Goal: Complete application form: Complete application form

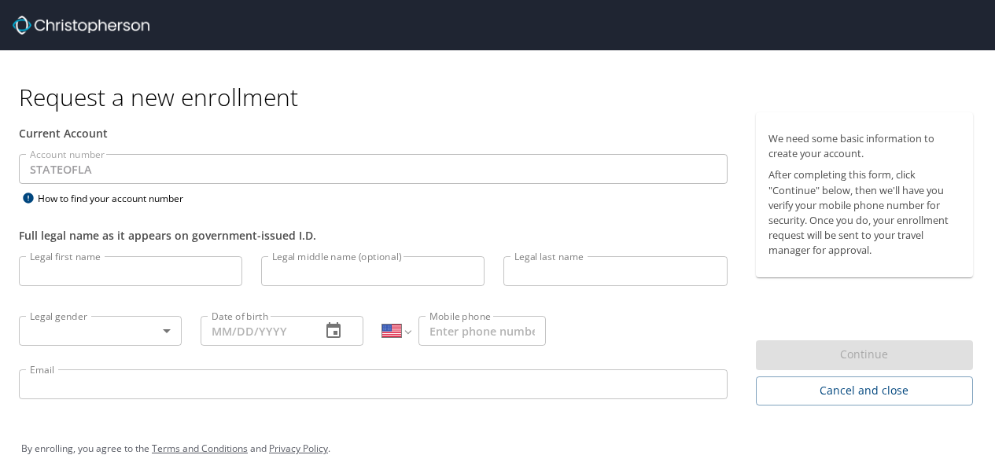
select select "US"
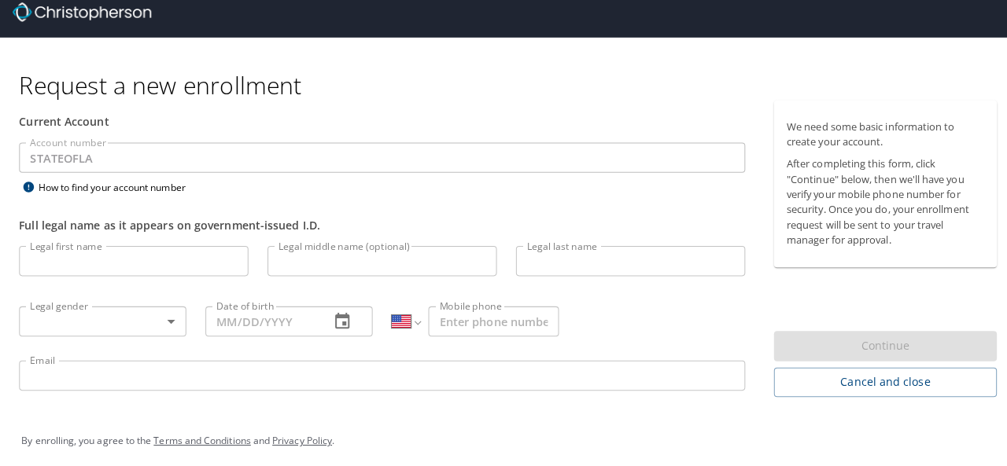
scroll to position [17, 0]
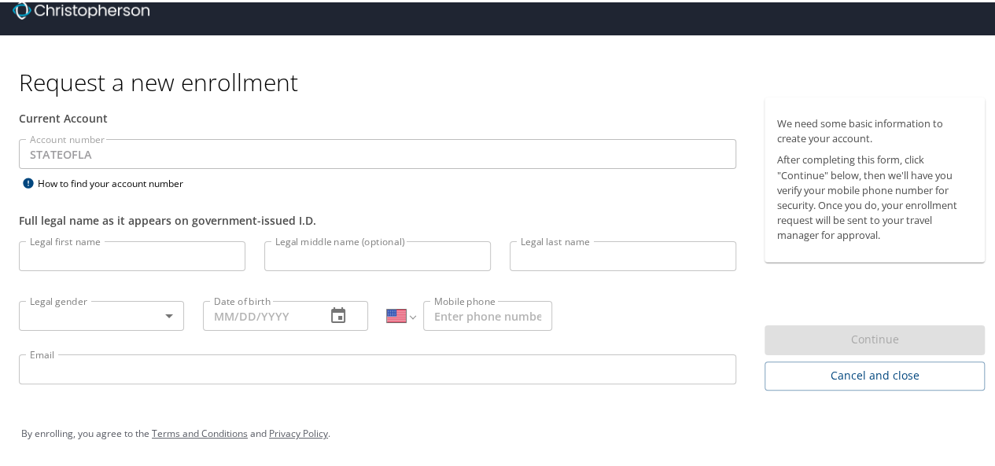
click at [81, 248] on input "Legal first name" at bounding box center [132, 254] width 226 height 30
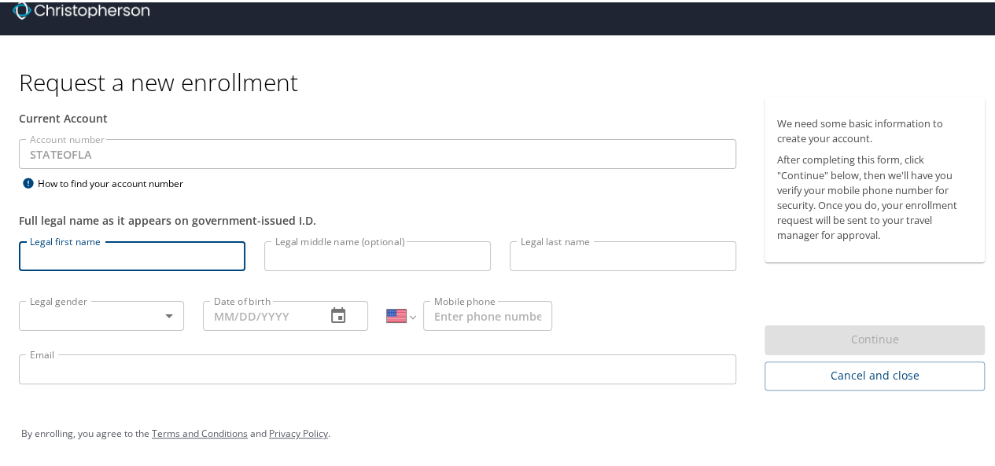
type input "[PERSON_NAME]"
type input "Q"
type input "[PERSON_NAME]"
type input "[PHONE_NUMBER]"
click at [120, 309] on body "Request a new enrollment Current Account Account number STATEOFLA Account numbe…" at bounding box center [503, 216] width 1007 height 466
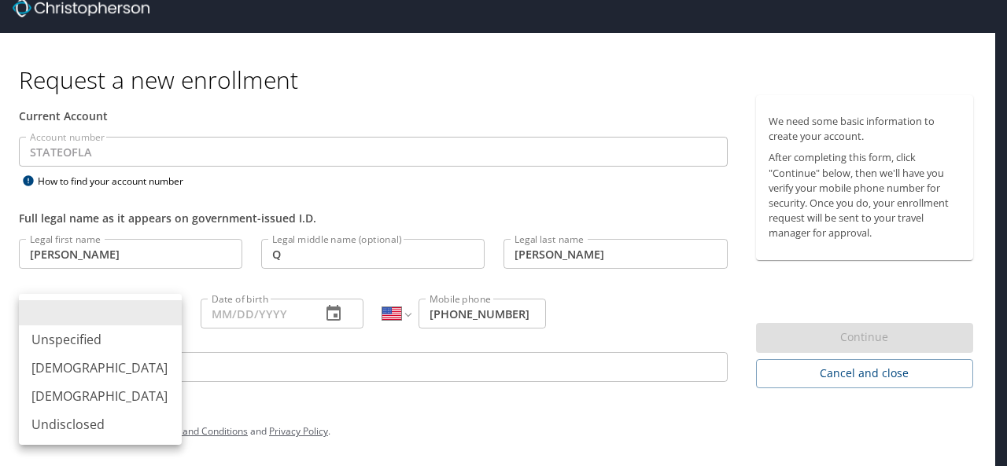
click at [108, 399] on li "[DEMOGRAPHIC_DATA]" at bounding box center [100, 396] width 163 height 28
type input "[DEMOGRAPHIC_DATA]"
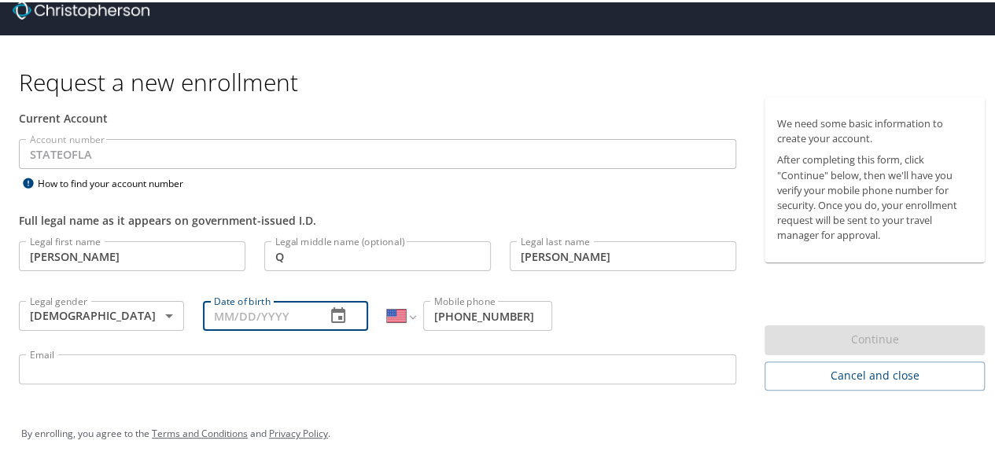
click at [298, 308] on input "Date of birth" at bounding box center [258, 314] width 110 height 30
type input "04/07/1980"
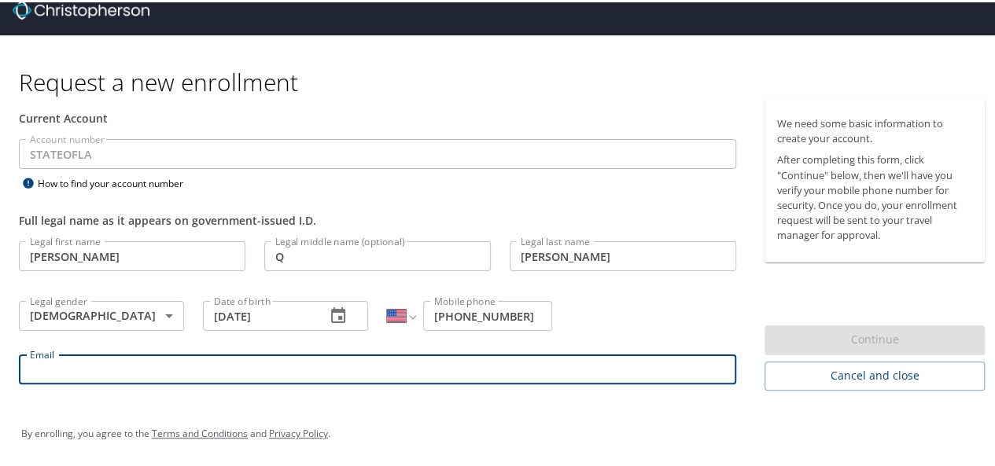
click at [643, 364] on input "Email" at bounding box center [377, 367] width 717 height 30
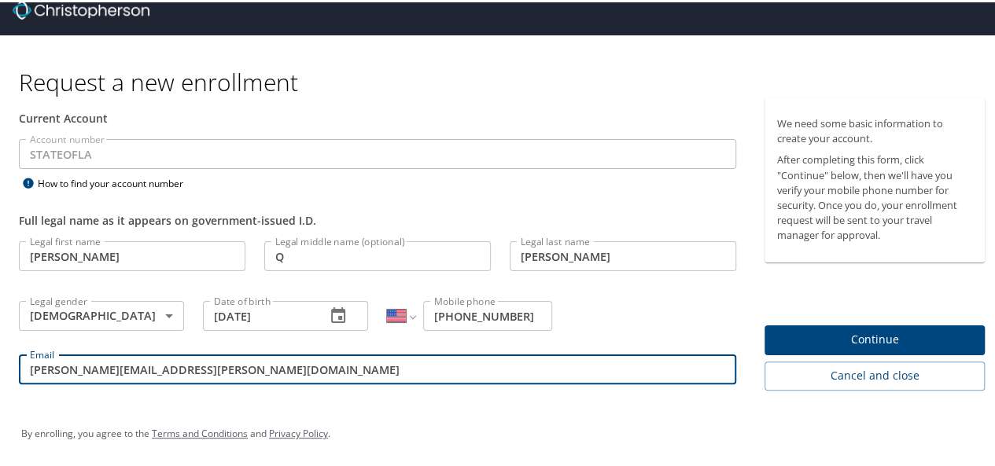
type input "[PERSON_NAME][EMAIL_ADDRESS][PERSON_NAME][DOMAIN_NAME]"
click at [934, 333] on span "Continue" at bounding box center [874, 338] width 195 height 20
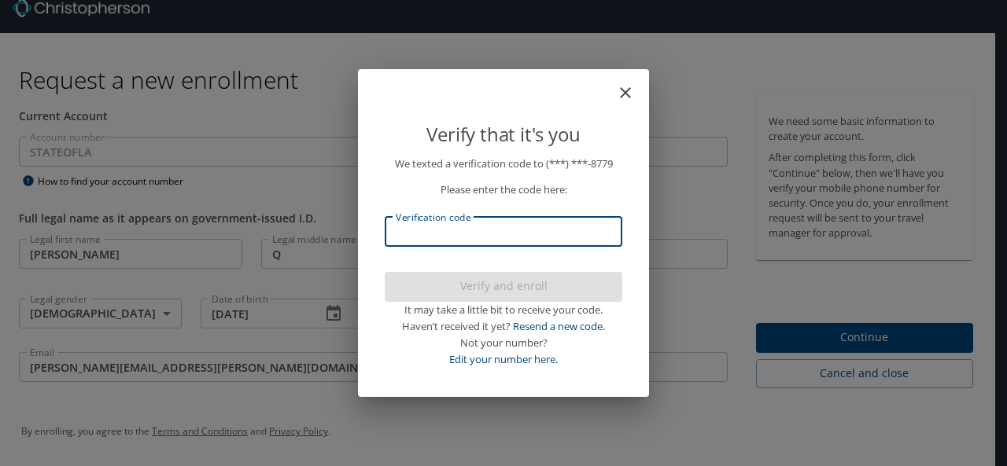
click at [591, 229] on input "Verification code" at bounding box center [503, 232] width 237 height 30
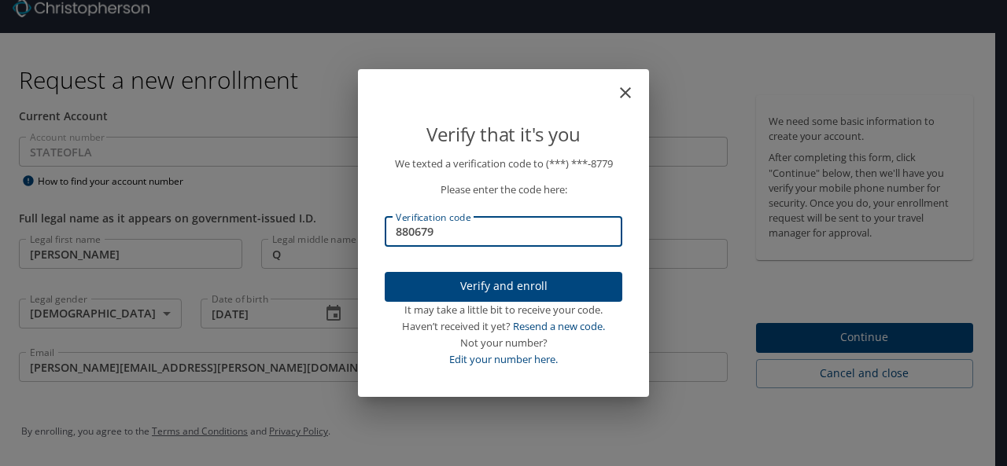
type input "880679"
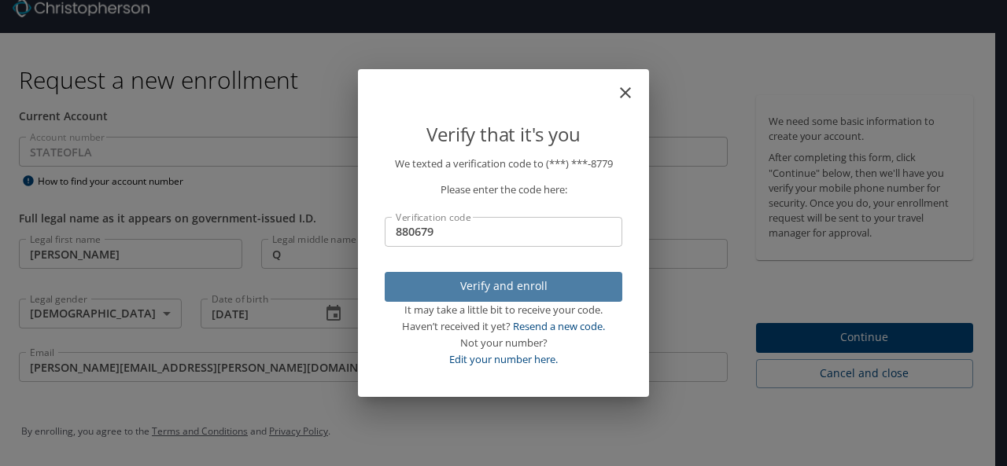
click at [583, 291] on span "Verify and enroll" at bounding box center [503, 287] width 212 height 20
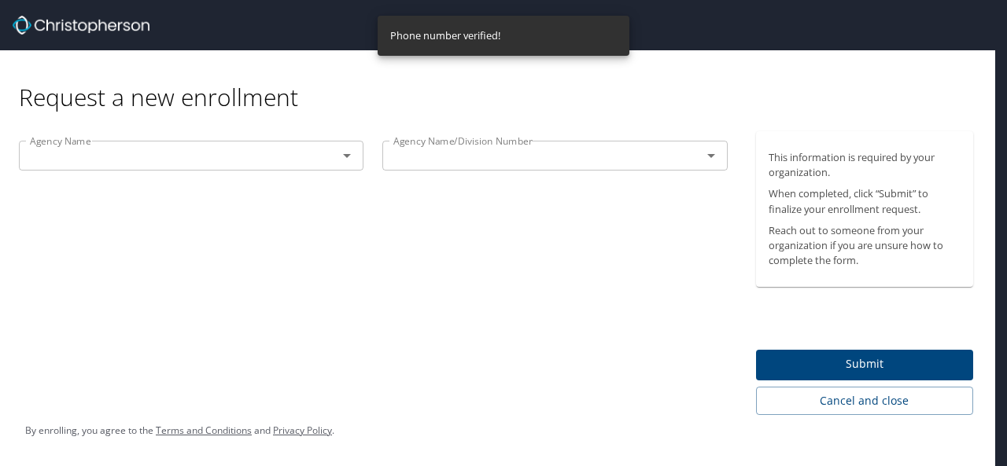
scroll to position [0, 0]
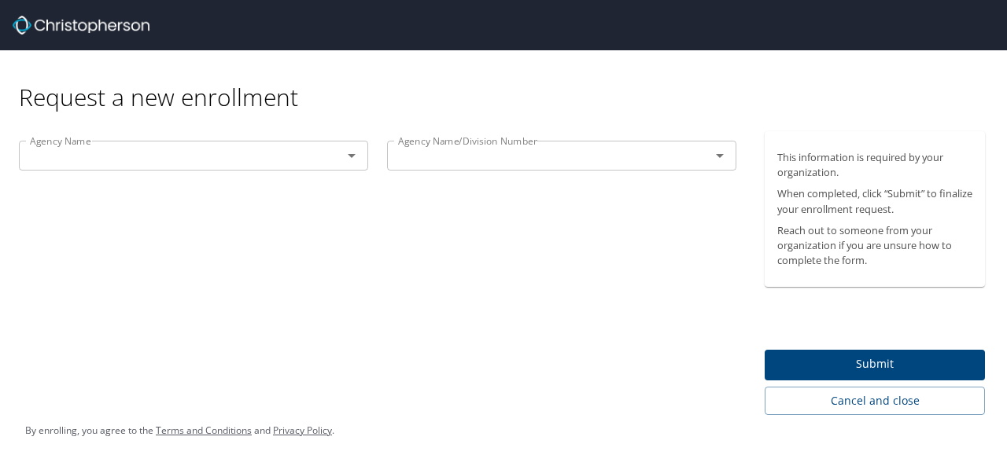
click at [355, 149] on icon "Open" at bounding box center [351, 155] width 19 height 19
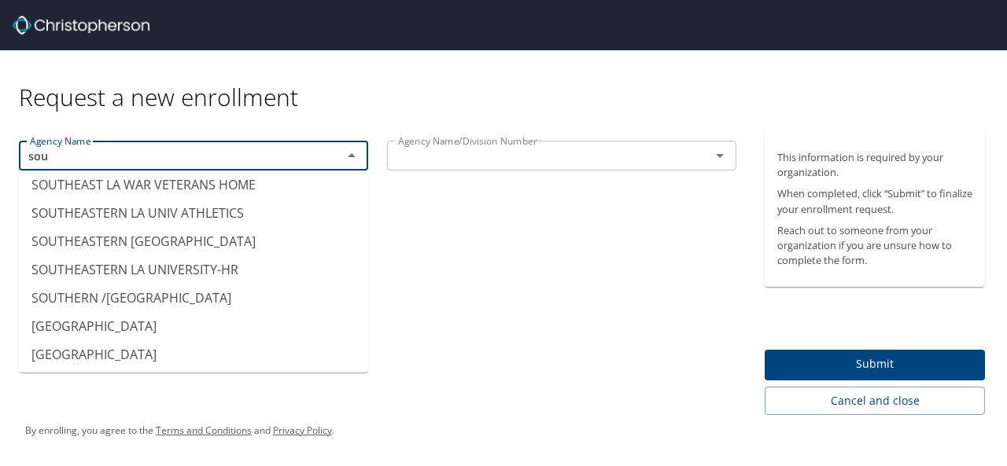
scroll to position [315, 0]
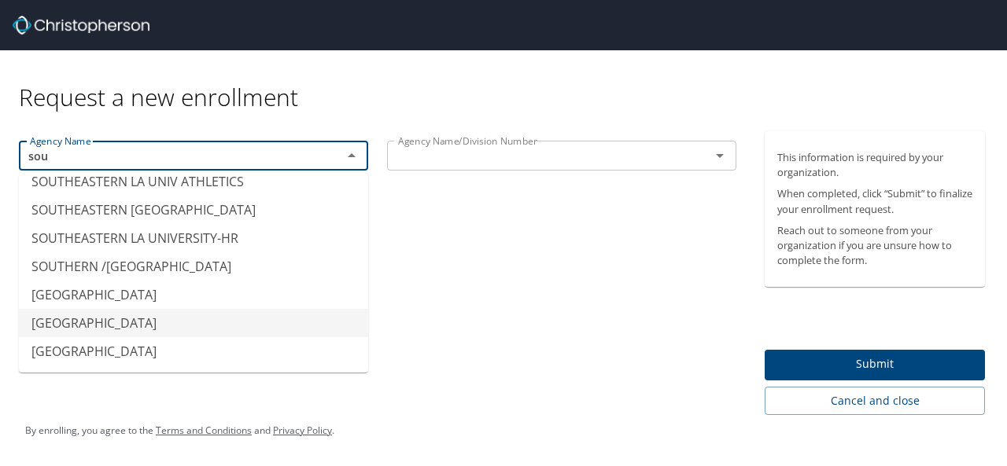
click at [223, 309] on li "SOUTHERN UNIV - BATON ROUGE" at bounding box center [193, 323] width 349 height 28
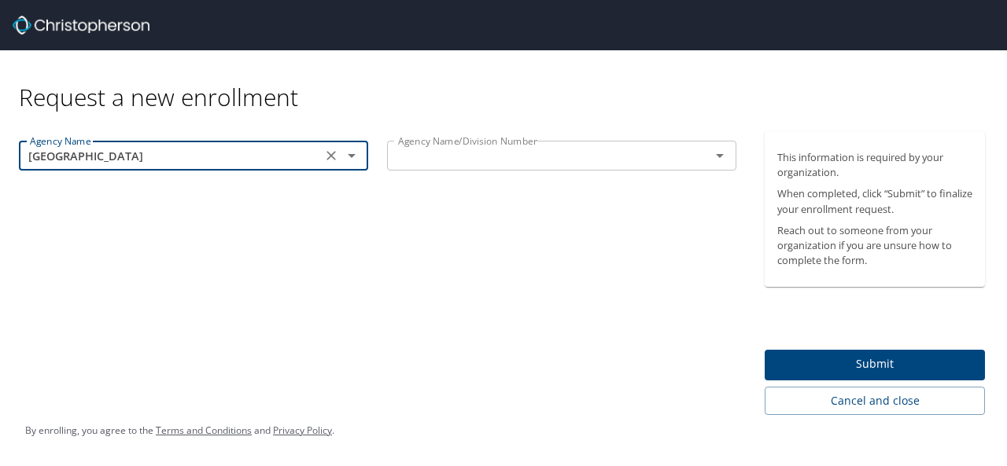
type input "SOUTHERN UNIV - BATON ROUGE"
click at [434, 155] on input "text" at bounding box center [538, 155] width 293 height 20
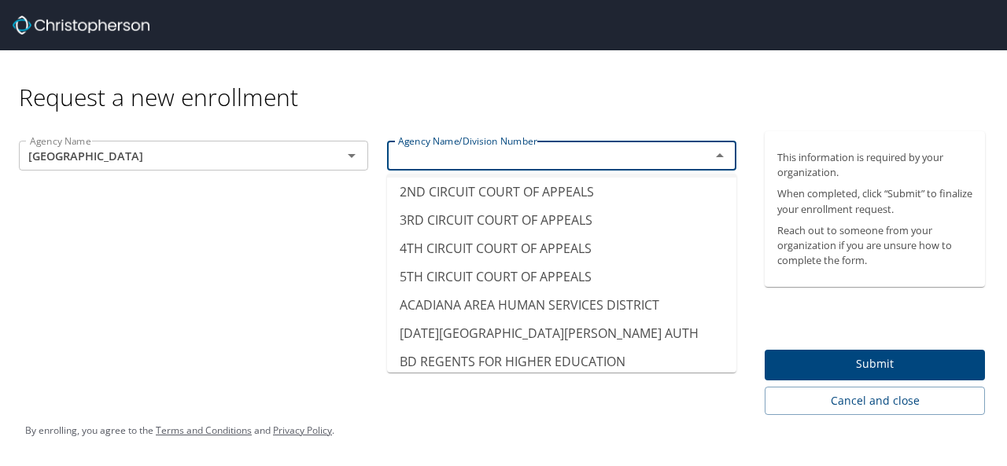
scroll to position [31, 0]
type input "1ST CIRCUIT COURT OF APPEALS"
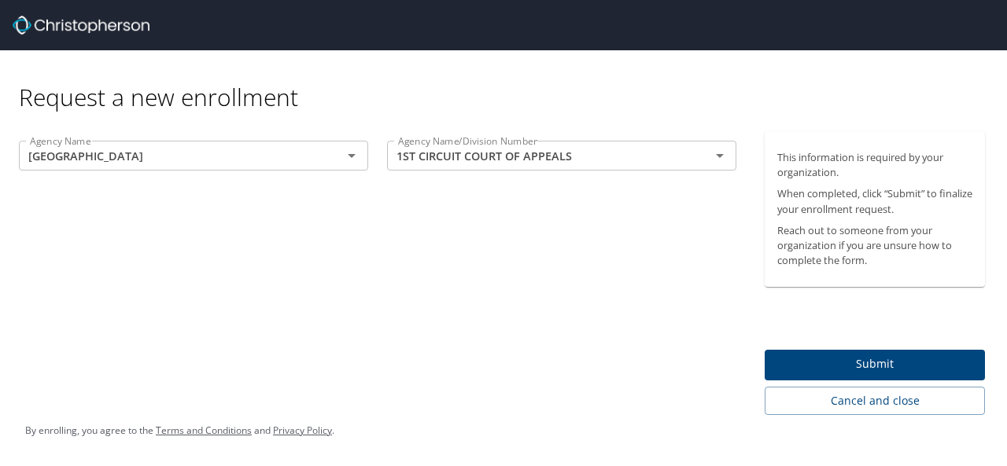
click at [672, 193] on div "Agency Name SOUTHERN UNIV - BATON ROUGE Agency Name Agency Name/Division Number…" at bounding box center [377, 273] width 755 height 284
click at [702, 160] on icon "Clear" at bounding box center [698, 155] width 9 height 9
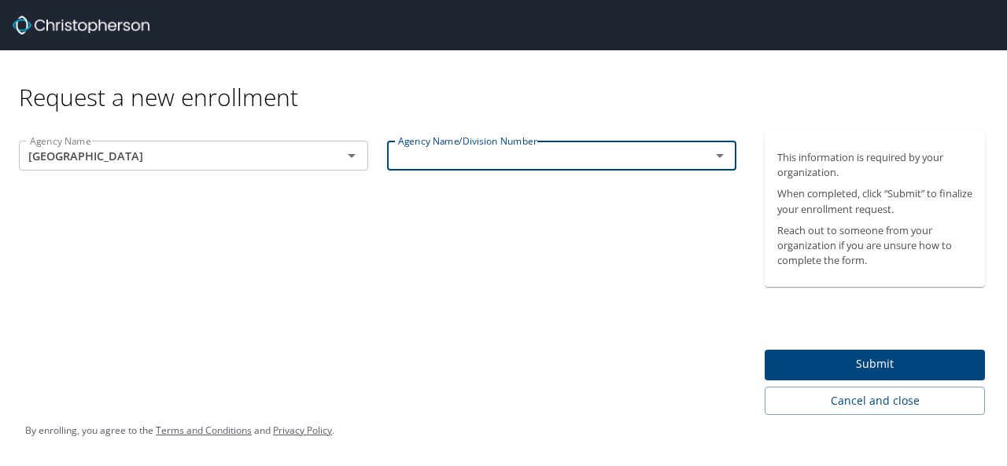
click at [694, 258] on div "Agency Name SOUTHERN UNIV - BATON ROUGE Agency Name Agency Name/Division Number…" at bounding box center [377, 273] width 755 height 284
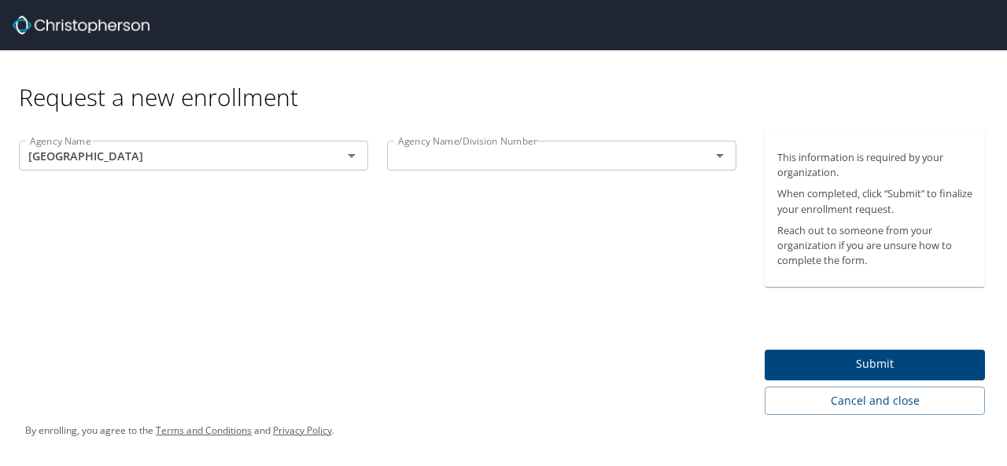
click at [716, 156] on icon "Open" at bounding box center [719, 155] width 19 height 19
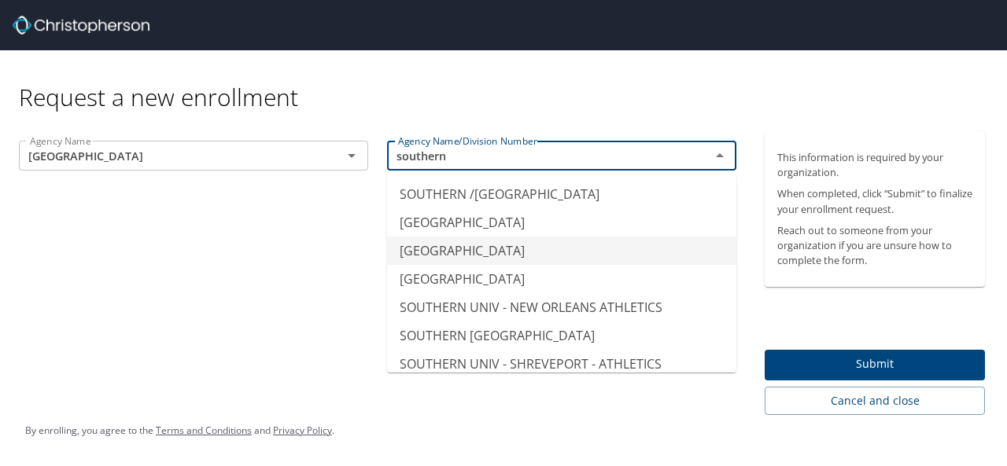
click at [621, 240] on li "SOUTHERN UNIV - BATON ROUGE" at bounding box center [561, 251] width 349 height 28
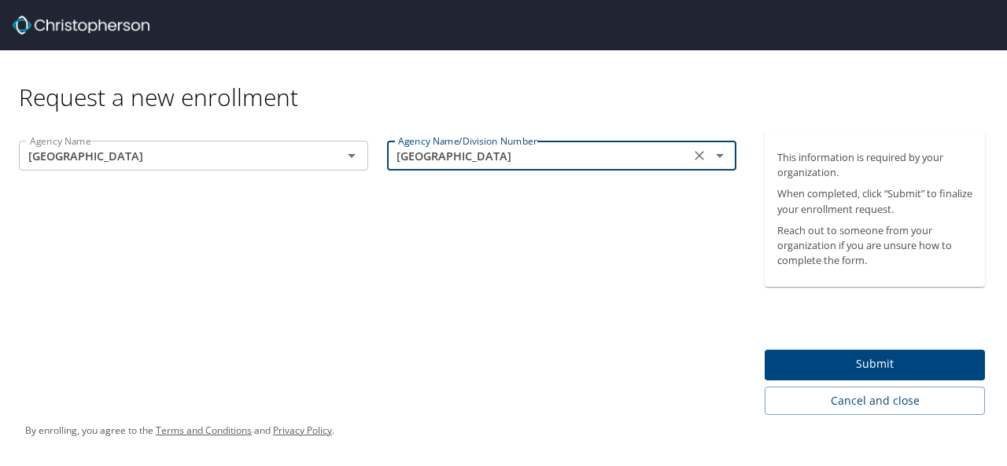
type input "SOUTHERN UNIV - BATON ROUGE"
click at [612, 314] on div "Agency Name SOUTHERN UNIV - BATON ROUGE Agency Name Agency Name/Division Number…" at bounding box center [377, 273] width 755 height 284
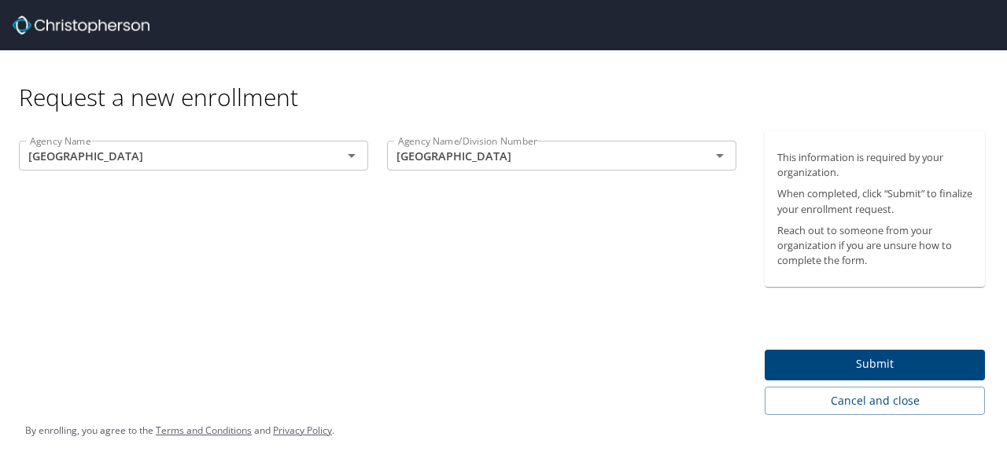
click at [819, 358] on span "Submit" at bounding box center [874, 365] width 195 height 20
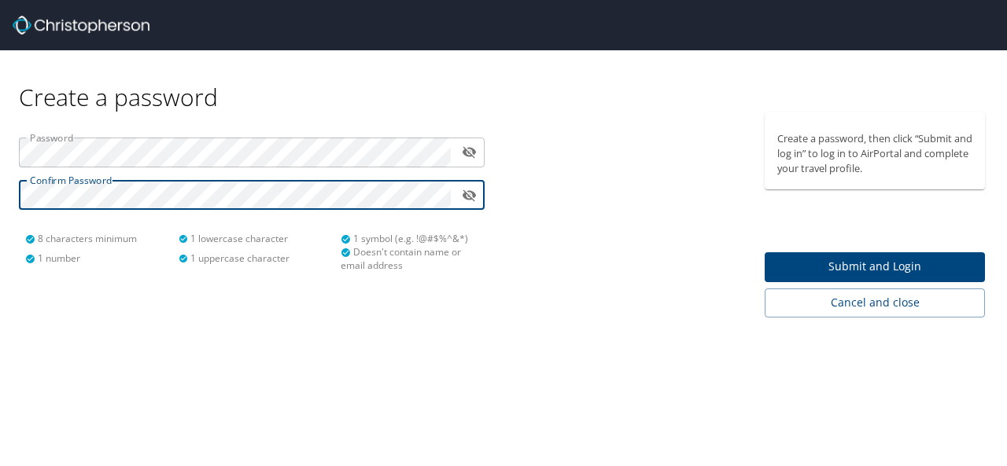
click at [801, 253] on button "Submit and Login" at bounding box center [874, 267] width 220 height 31
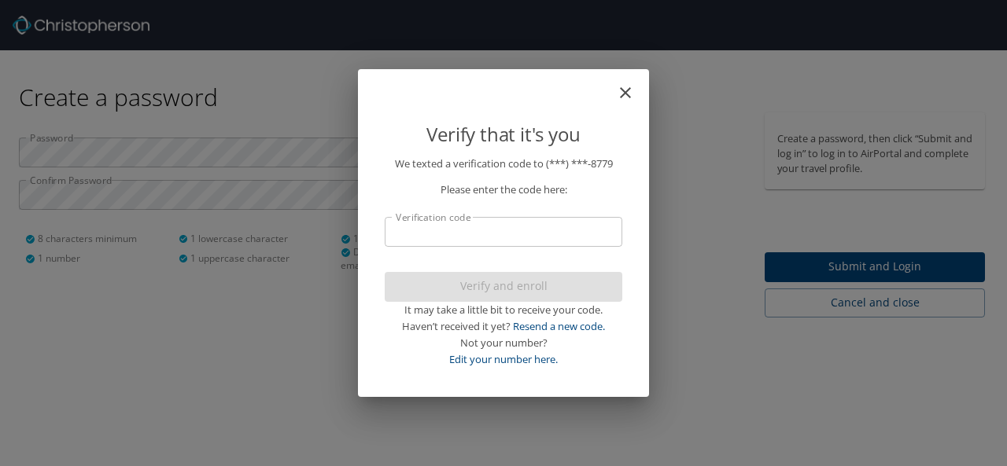
click at [575, 232] on input "Verification code" at bounding box center [503, 232] width 237 height 30
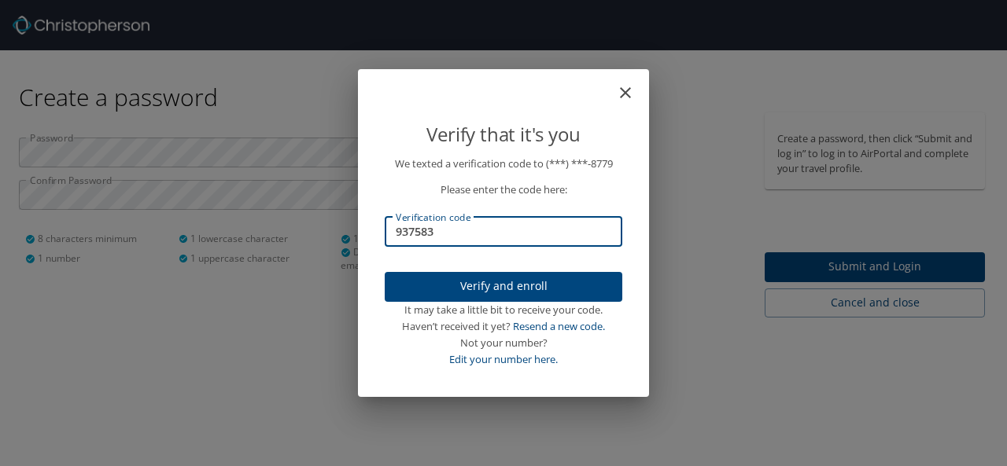
type input "937583"
click at [536, 293] on span "Verify and enroll" at bounding box center [503, 287] width 212 height 20
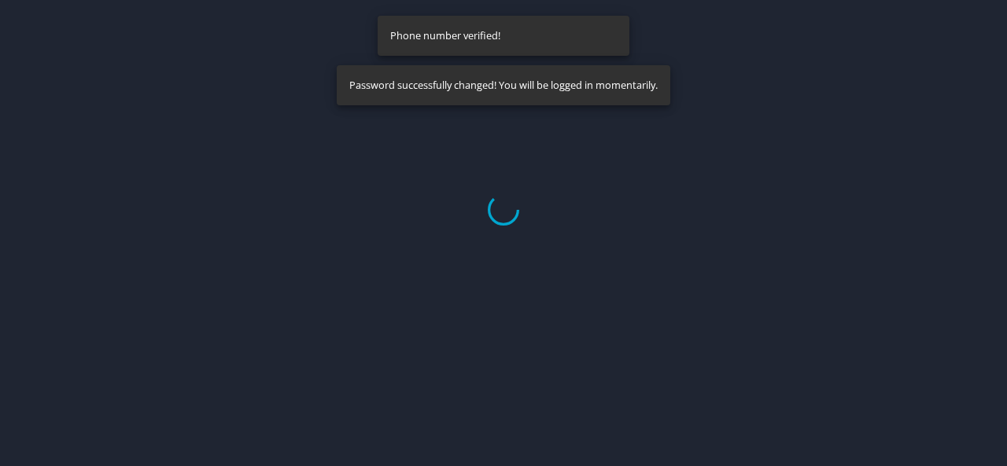
select select "US"
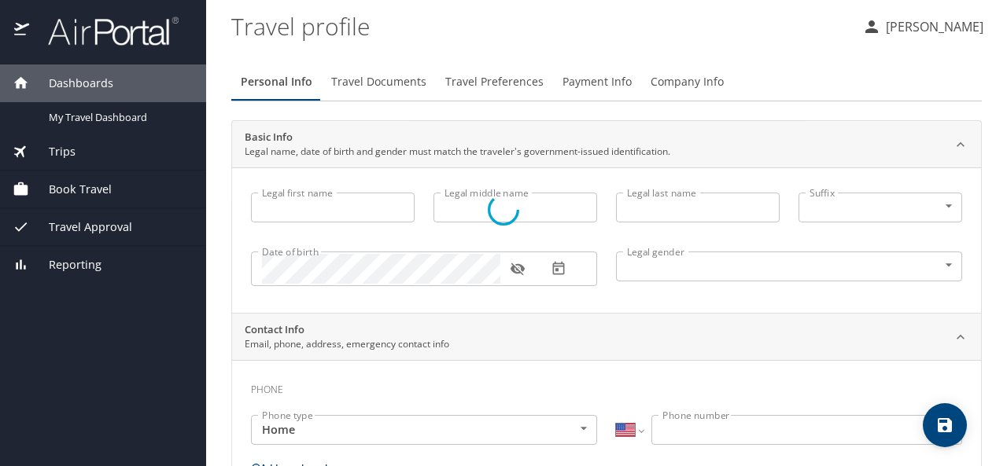
type input "[PERSON_NAME]"
type input "Q"
type input "[PERSON_NAME]"
type input "[DEMOGRAPHIC_DATA]"
select select "US"
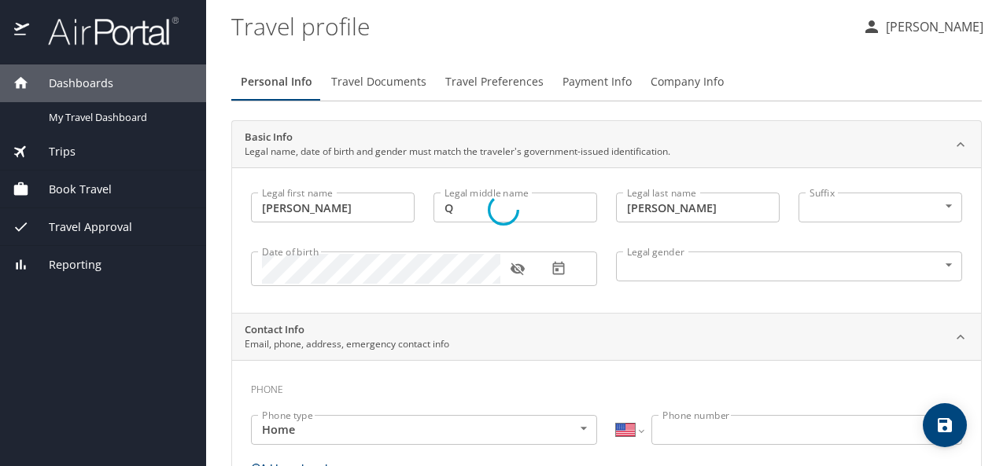
select select "US"
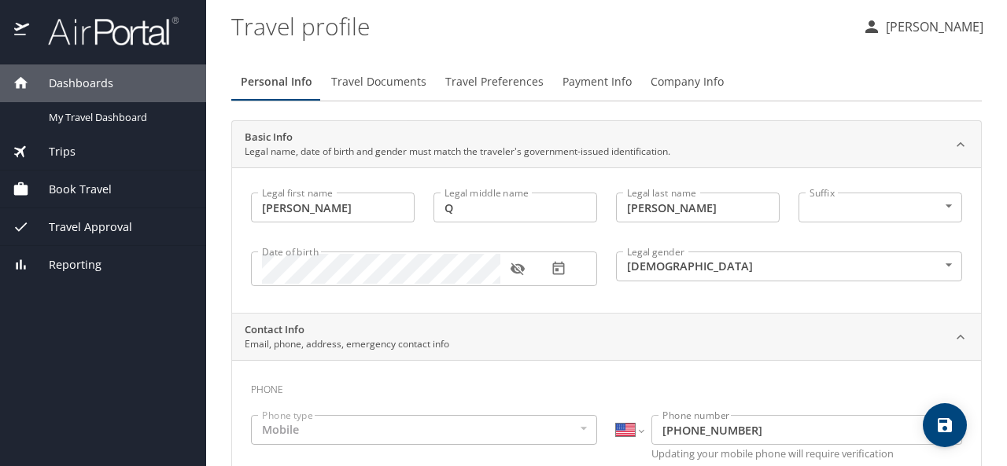
click at [521, 268] on icon "button" at bounding box center [517, 269] width 14 height 13
click at [521, 268] on icon "button" at bounding box center [517, 269] width 14 height 10
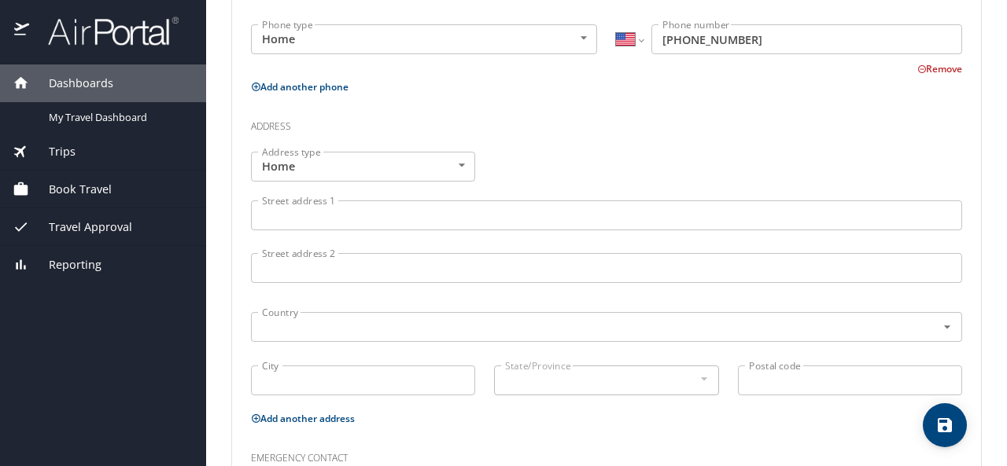
scroll to position [493, 0]
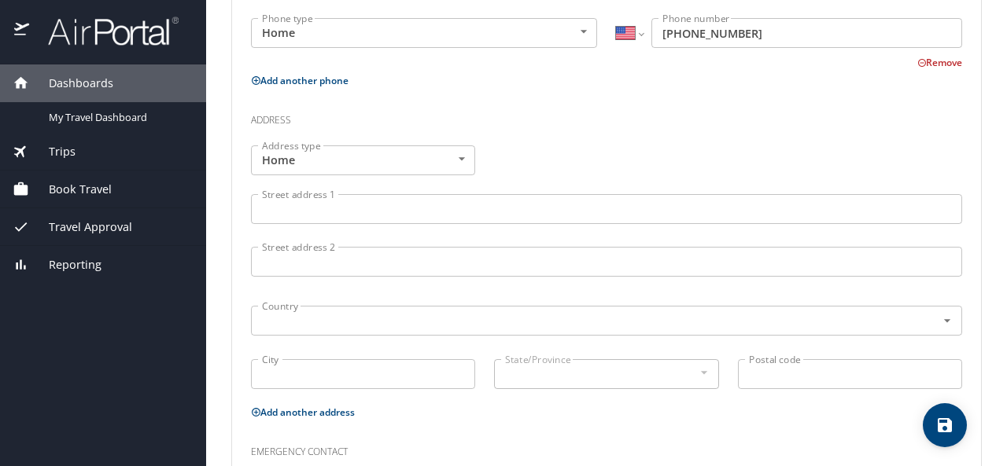
click at [506, 209] on input "Street address 1" at bounding box center [606, 209] width 711 height 30
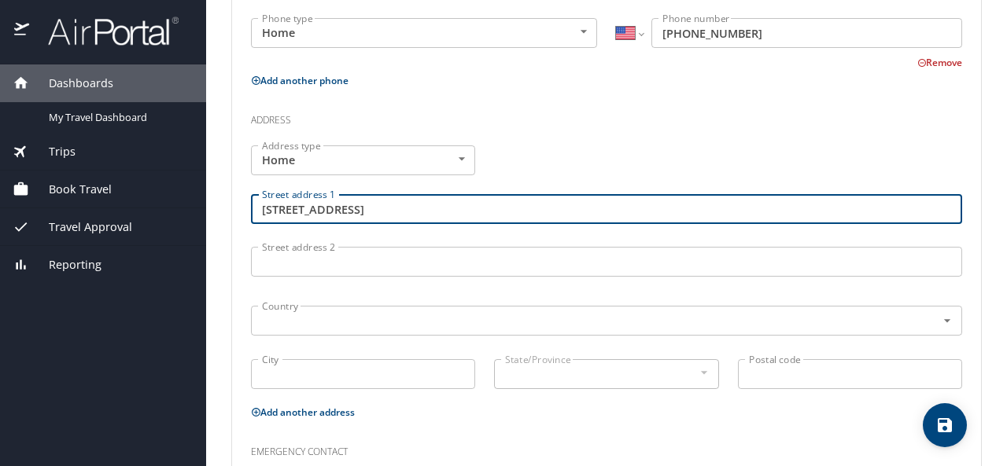
type input "[STREET_ADDRESS]"
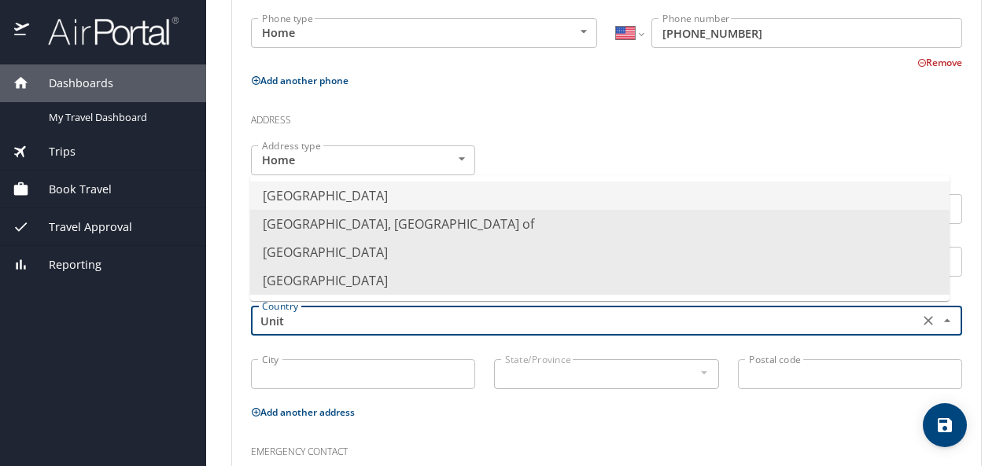
click at [497, 194] on li "[GEOGRAPHIC_DATA]" at bounding box center [599, 196] width 699 height 28
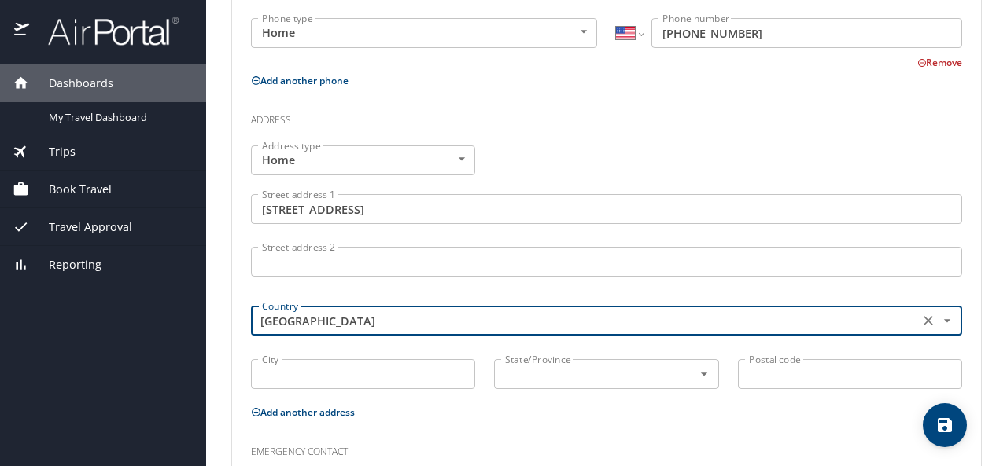
type input "[GEOGRAPHIC_DATA]"
click at [385, 366] on input "City" at bounding box center [363, 374] width 224 height 30
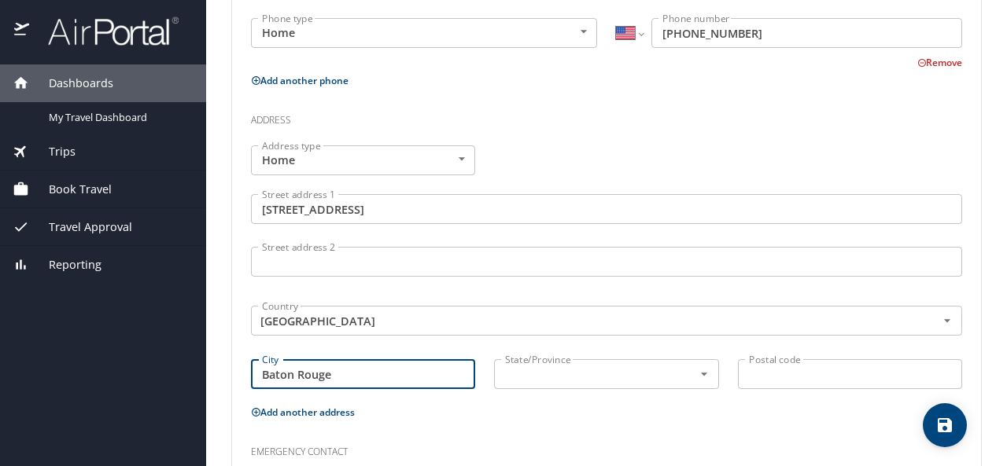
type input "Baton Rouge"
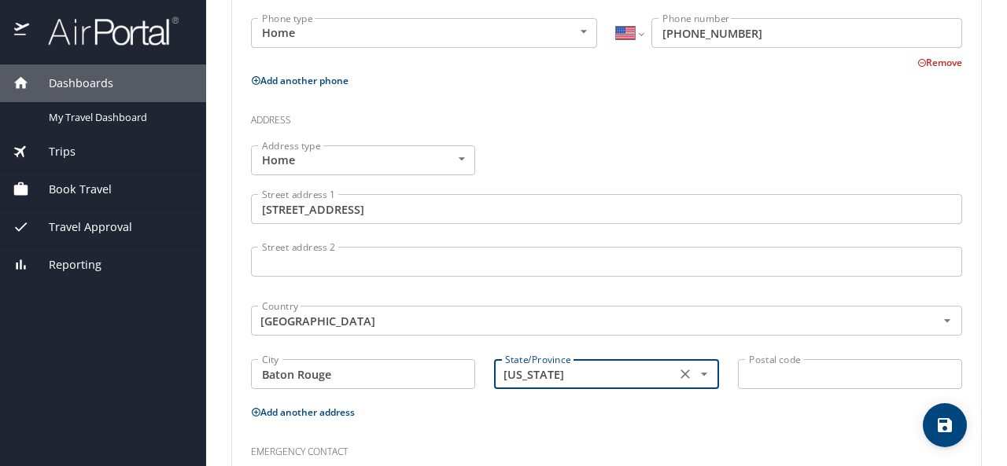
type input "[US_STATE]"
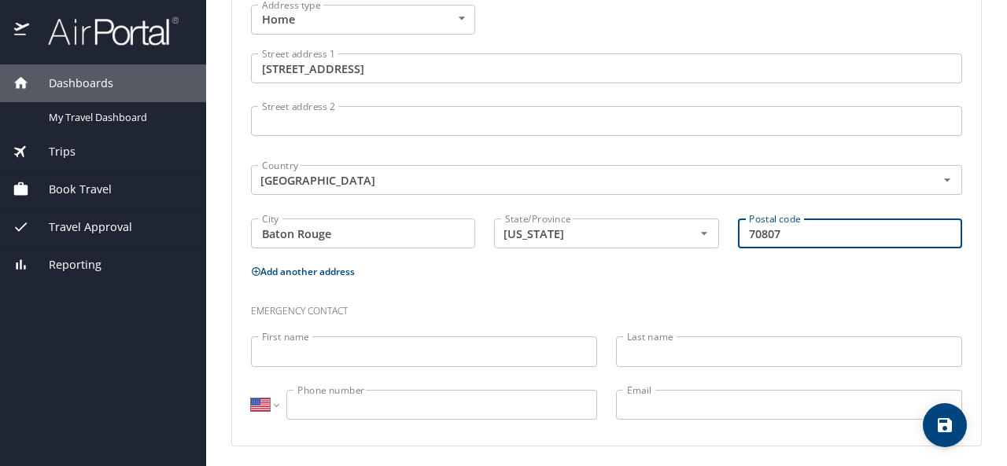
scroll to position [635, 0]
type input "70807"
click at [537, 343] on input "First name" at bounding box center [424, 350] width 346 height 30
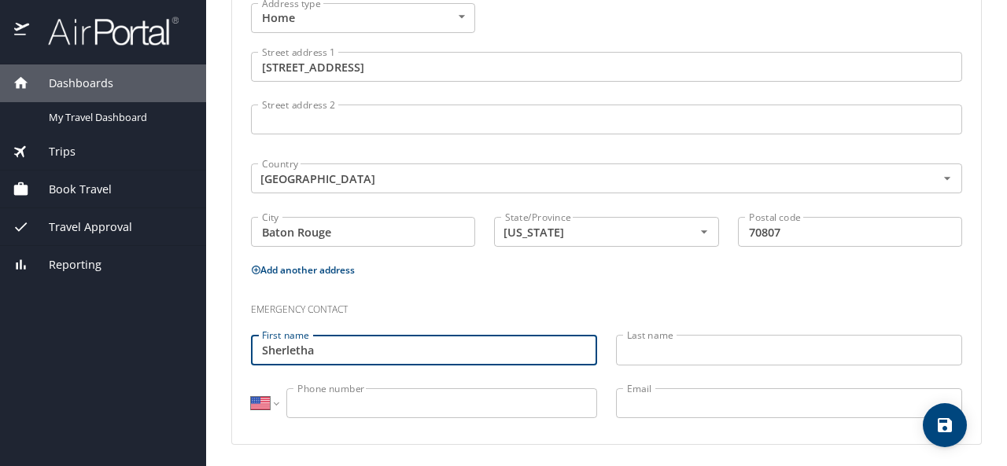
type input "Sherletha"
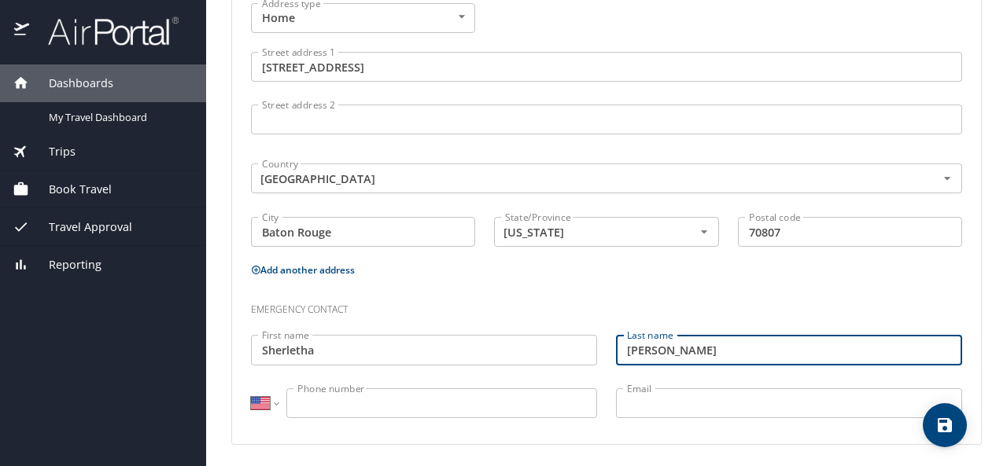
type input "[PERSON_NAME]"
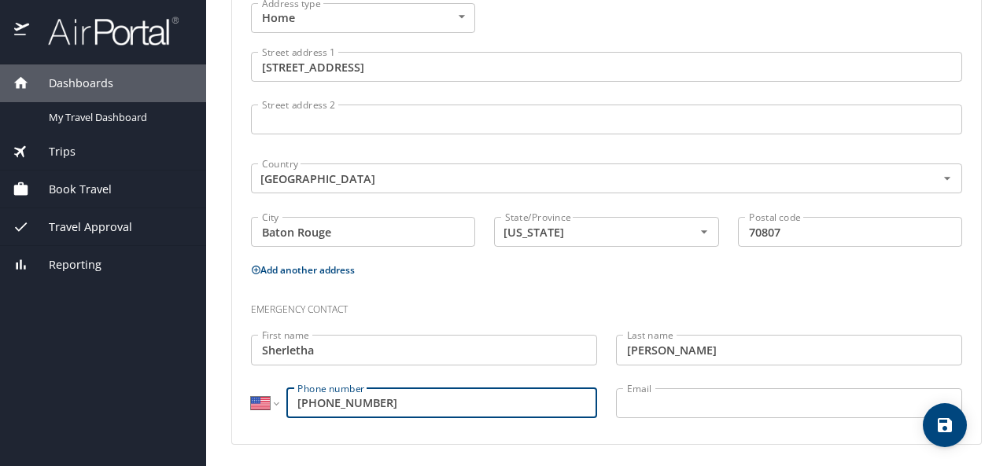
type input "[PHONE_NUMBER]"
click at [703, 399] on input "Email" at bounding box center [789, 403] width 346 height 30
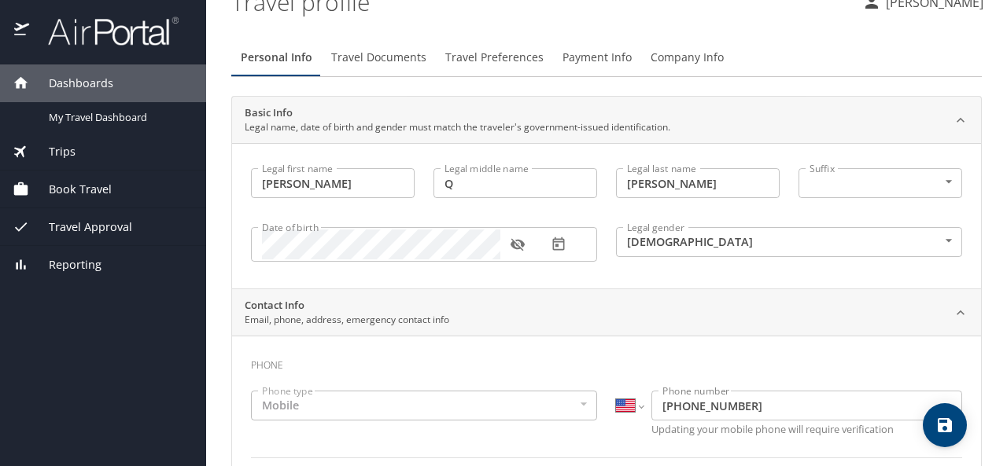
scroll to position [0, 0]
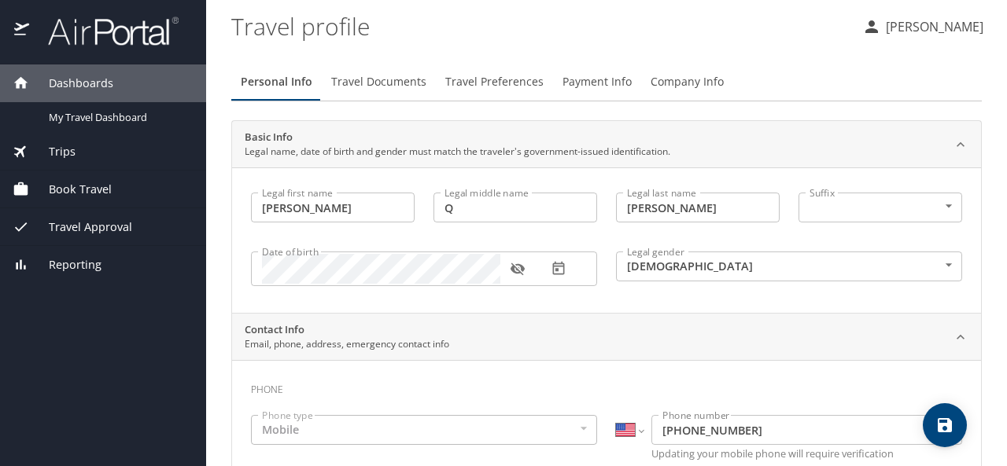
type input "[PERSON_NAME][EMAIL_ADDRESS][PERSON_NAME][DOMAIN_NAME]"
click at [383, 83] on span "Travel Documents" at bounding box center [378, 82] width 95 height 20
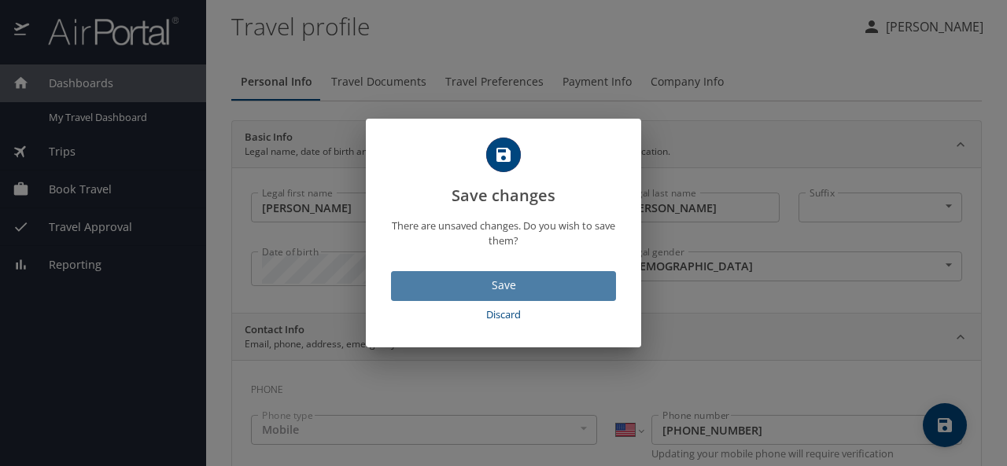
click at [476, 280] on span "Save" at bounding box center [503, 286] width 200 height 20
